Goal: Information Seeking & Learning: Check status

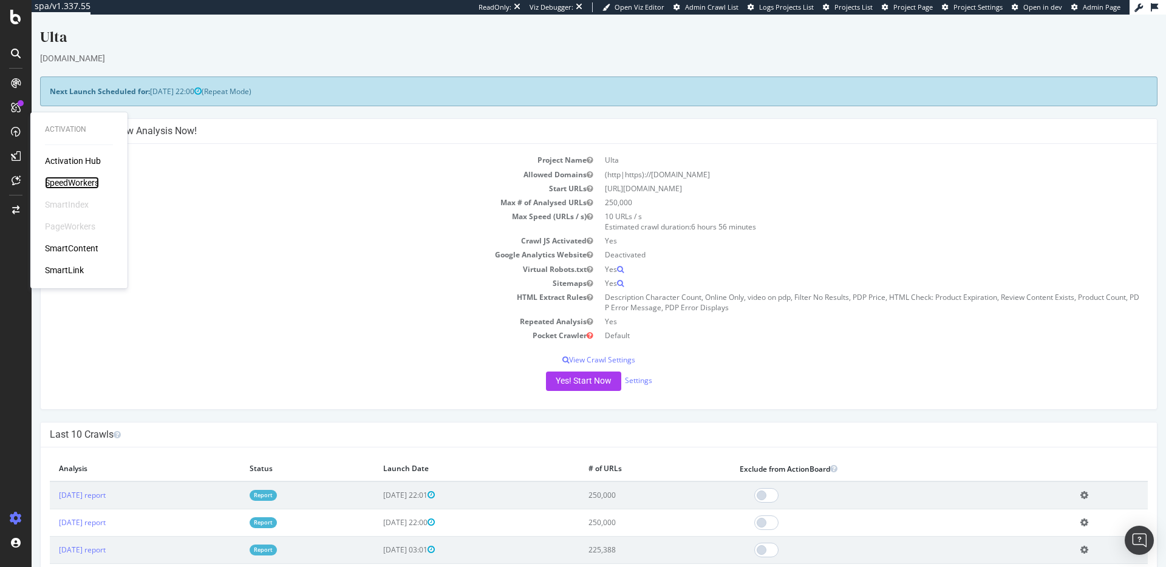
click at [91, 180] on div "SpeedWorkers" at bounding box center [72, 183] width 54 height 12
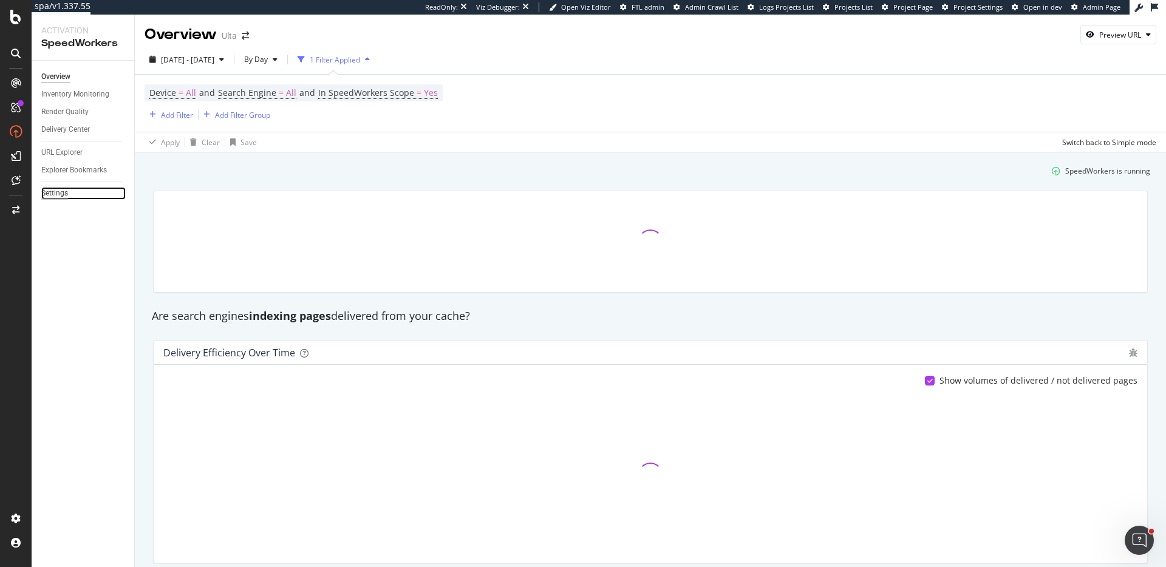
drag, startPoint x: 56, startPoint y: 193, endPoint x: 80, endPoint y: 191, distance: 23.8
click at [55, 193] on div "Settings" at bounding box center [54, 193] width 27 height 13
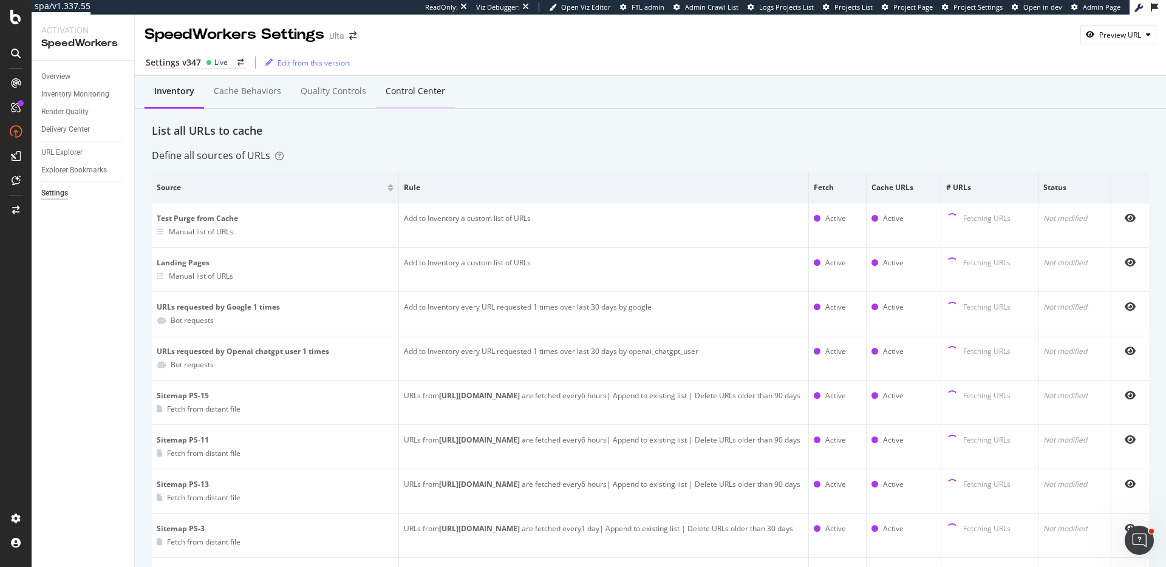
click at [437, 93] on div "Control Center" at bounding box center [416, 91] width 60 height 12
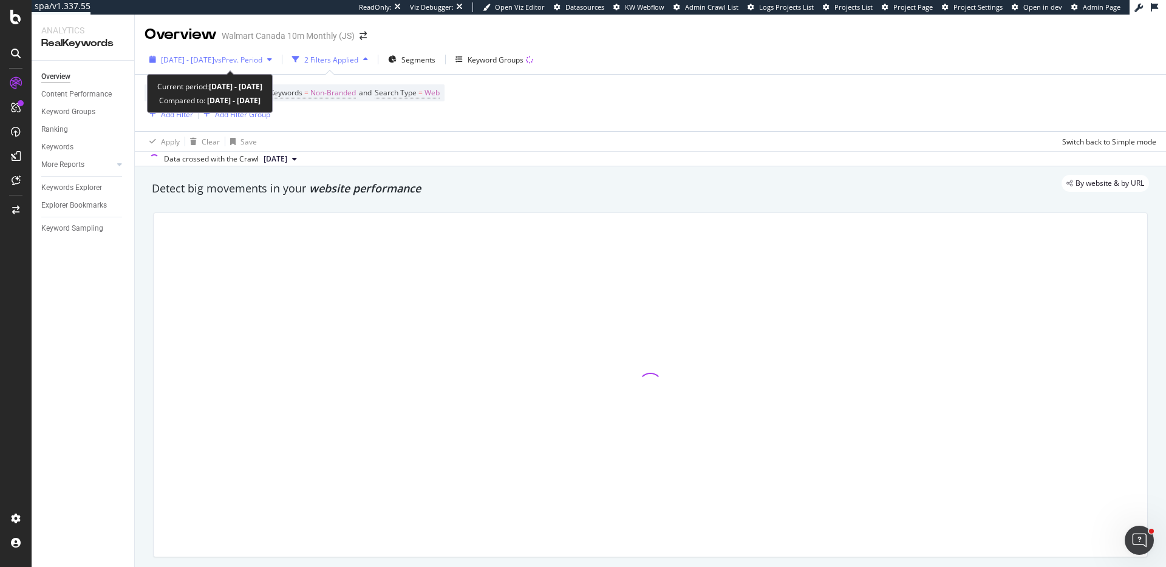
click at [214, 56] on span "2025 Sep. 29th - Sep. 29th" at bounding box center [187, 60] width 53 height 10
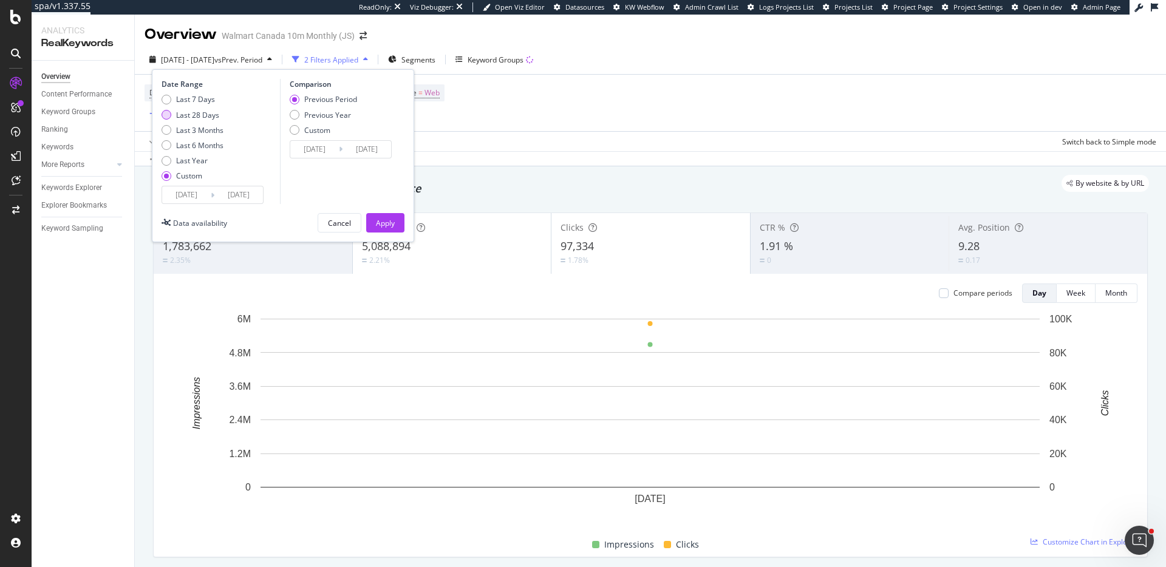
click at [197, 111] on div "Last 28 Days" at bounding box center [197, 115] width 43 height 10
type input "2025/09/02"
type input "2025/08/05"
type input "2025/09/01"
click at [194, 112] on div "Last 28 Days" at bounding box center [197, 115] width 43 height 10
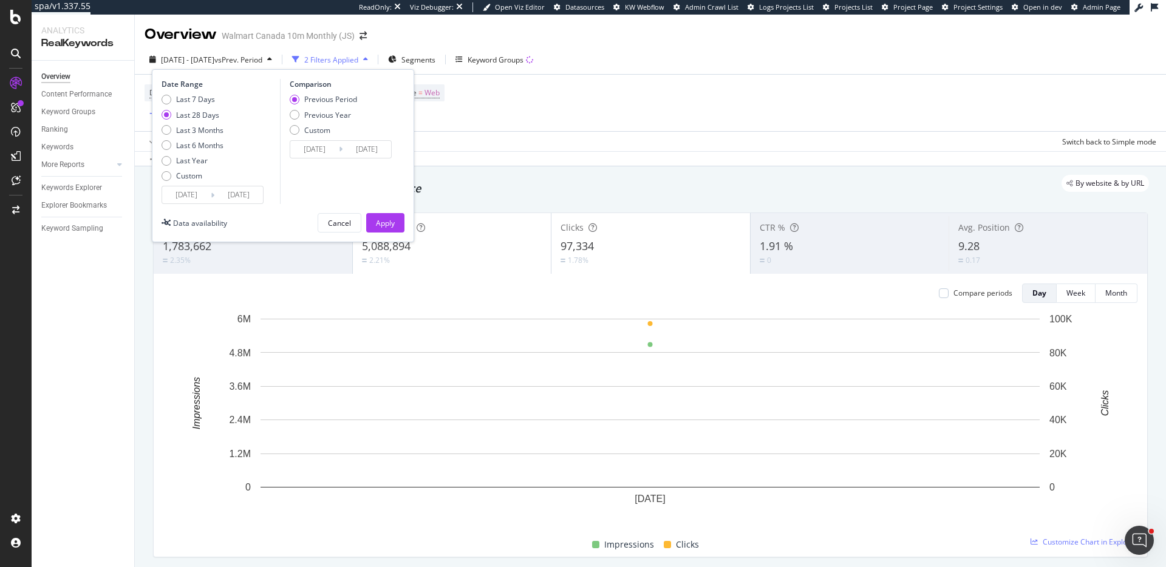
click at [194, 112] on div "Last 28 Days" at bounding box center [197, 115] width 43 height 10
click at [200, 100] on div "Last 7 Days" at bounding box center [195, 99] width 39 height 10
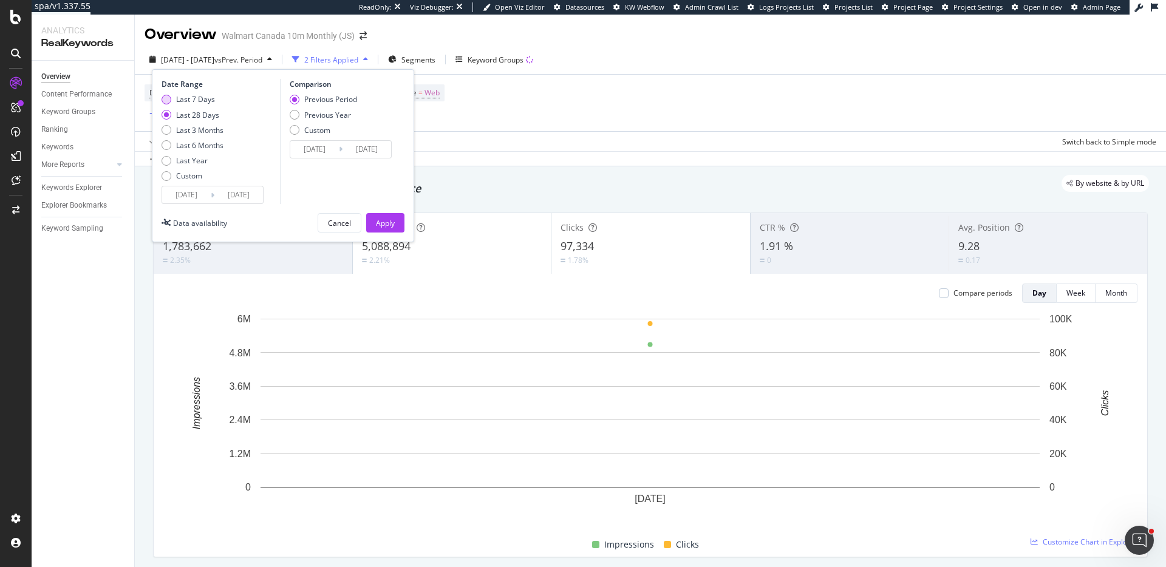
type input "2025/09/23"
type input "2025/09/16"
type input "2025/09/22"
click at [204, 112] on div "Last 28 Days" at bounding box center [197, 115] width 43 height 10
type input "2025/09/02"
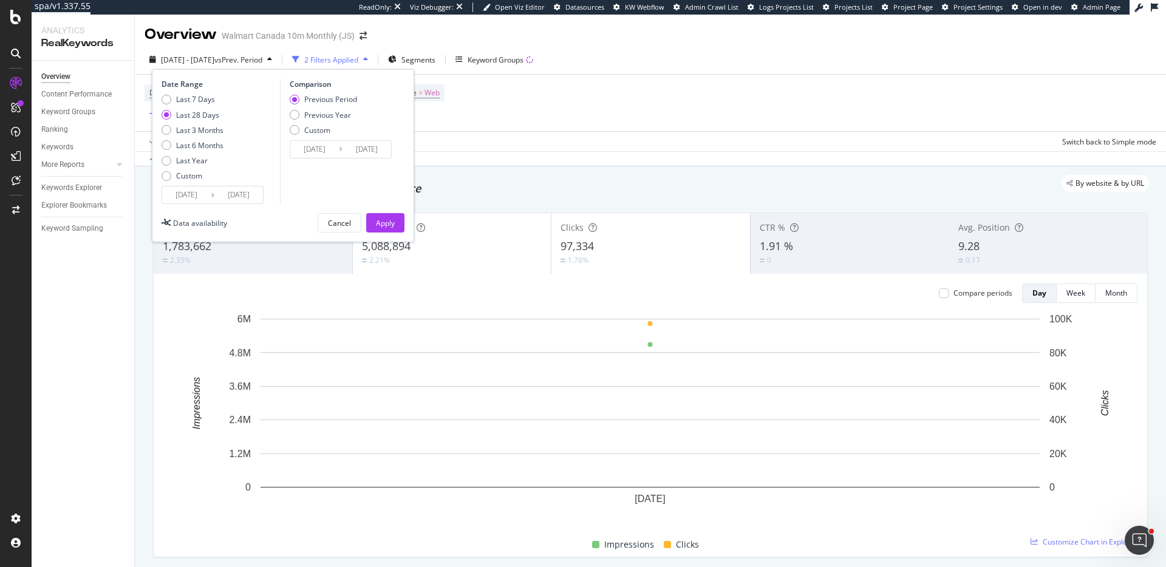
type input "2025/08/05"
type input "2025/09/01"
click at [387, 224] on div "Apply" at bounding box center [385, 223] width 19 height 10
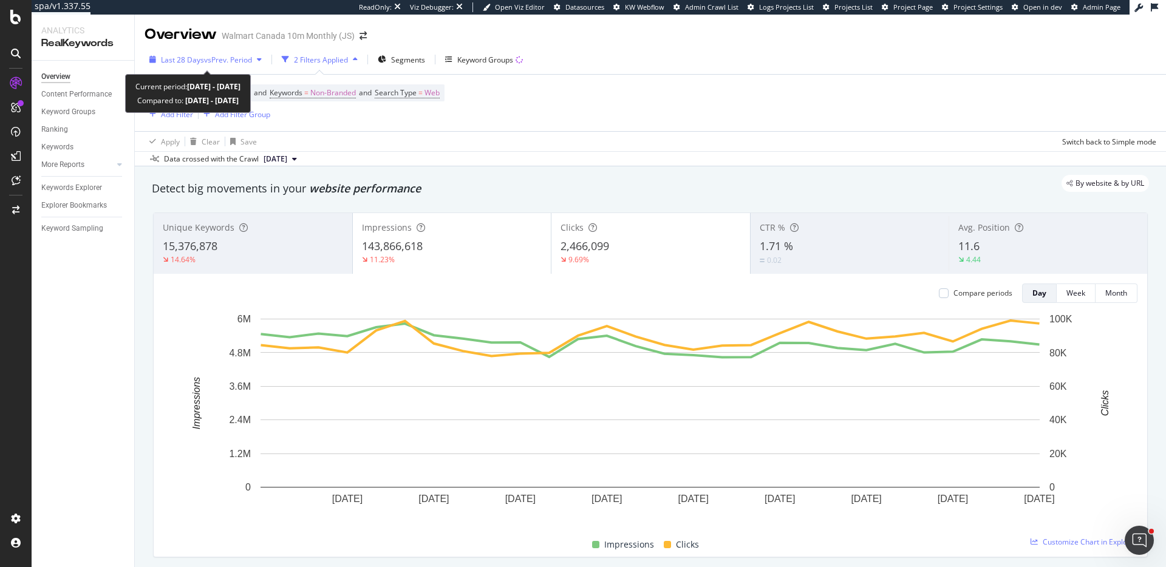
click at [236, 60] on span "vs Prev. Period" at bounding box center [228, 60] width 48 height 10
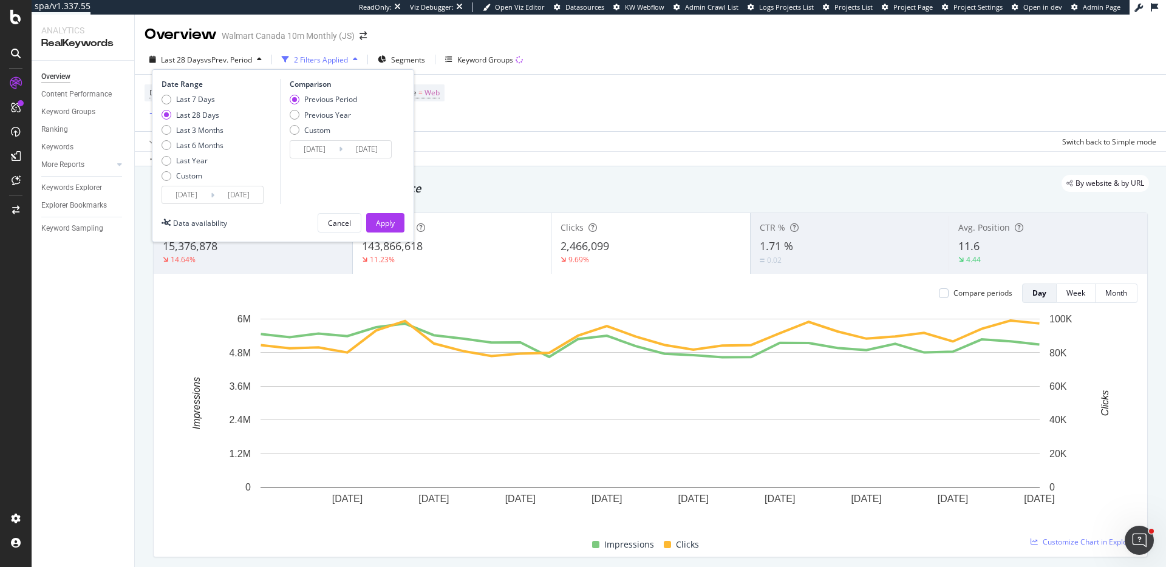
click at [237, 200] on input "2025/09/29" at bounding box center [238, 195] width 49 height 17
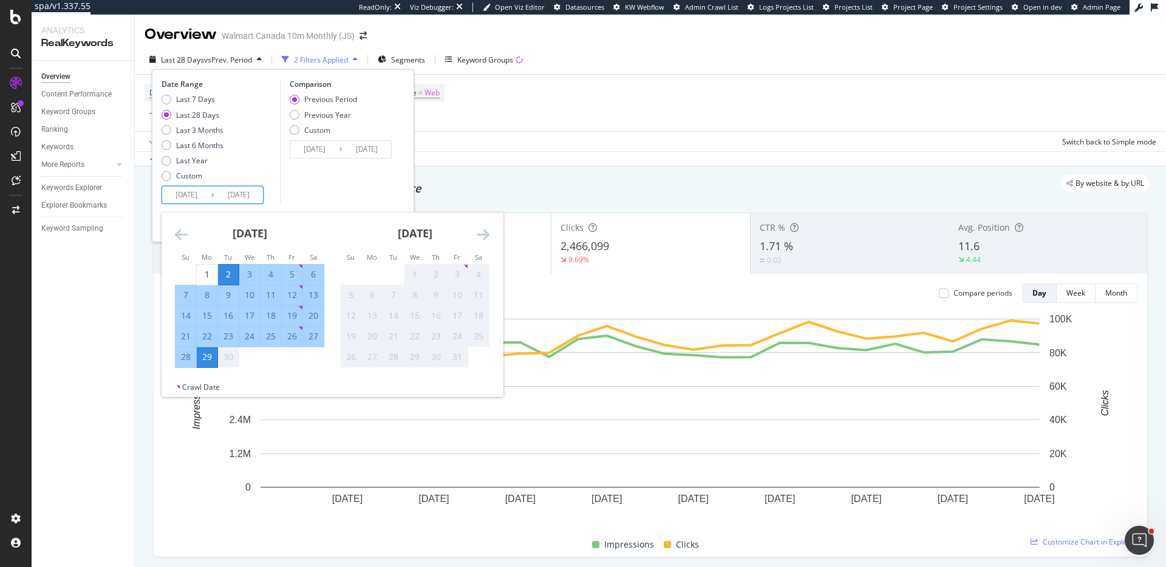
click at [640, 152] on div "Data crossed with the Crawl 2025 Sep. 26th" at bounding box center [651, 158] width 1032 height 15
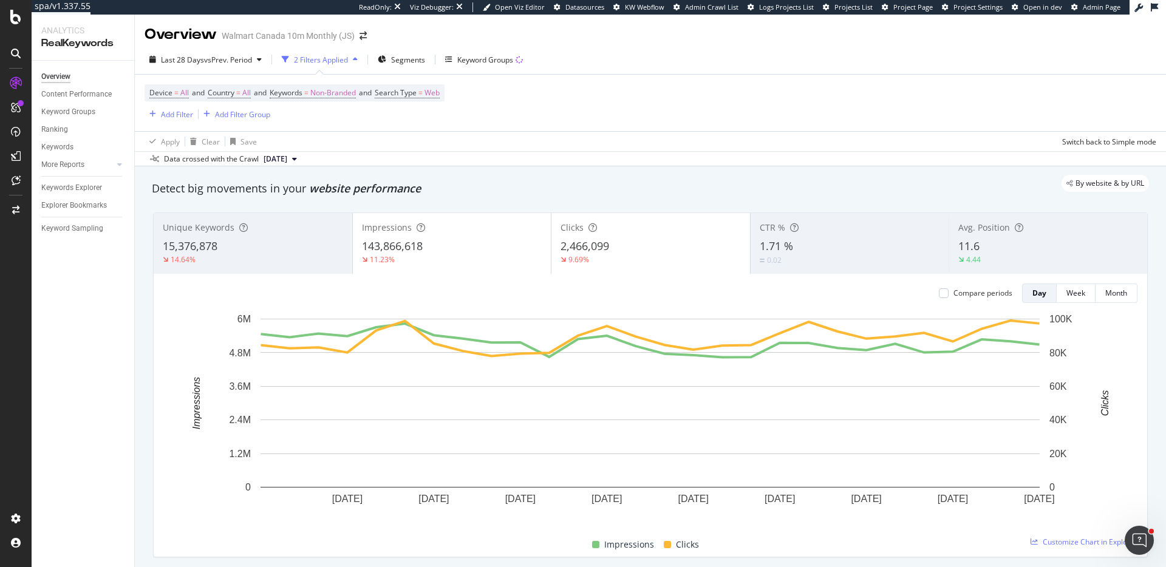
click at [790, 87] on div "Device = All and Country = All and Keywords = Non-Branded and Search Type = Web…" at bounding box center [651, 103] width 1012 height 57
